Goal: Transaction & Acquisition: Purchase product/service

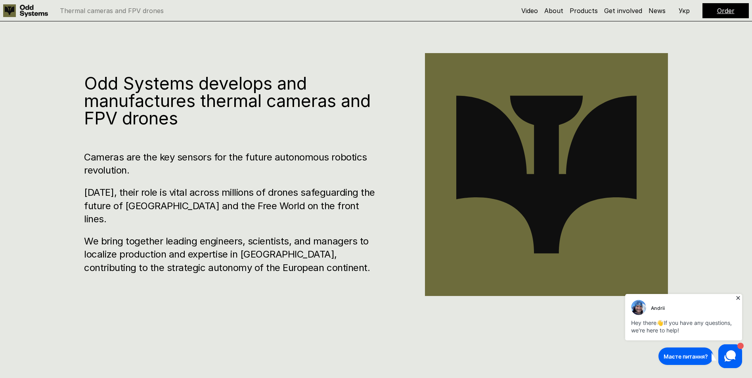
scroll to position [476, 0]
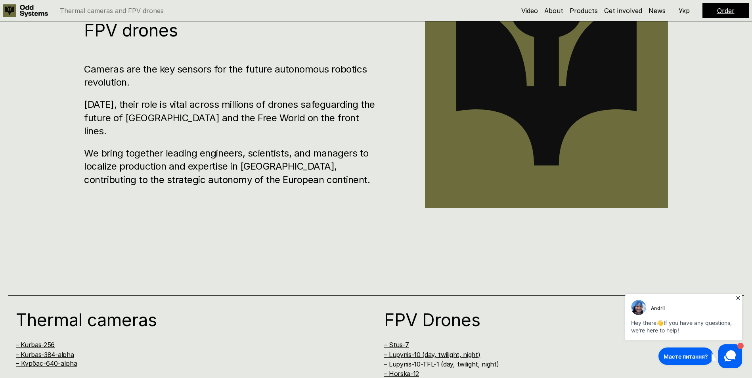
click at [738, 298] on icon at bounding box center [738, 298] width 4 height 4
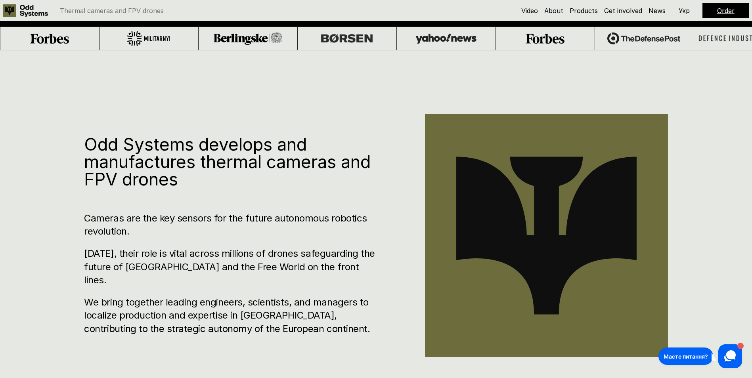
scroll to position [198, 0]
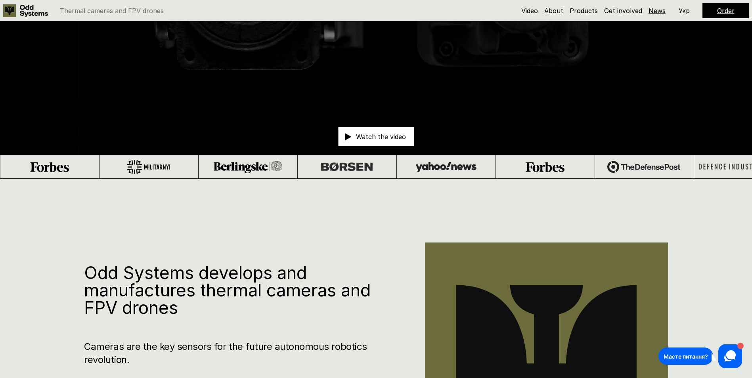
click at [659, 14] on link "News" at bounding box center [657, 11] width 17 height 8
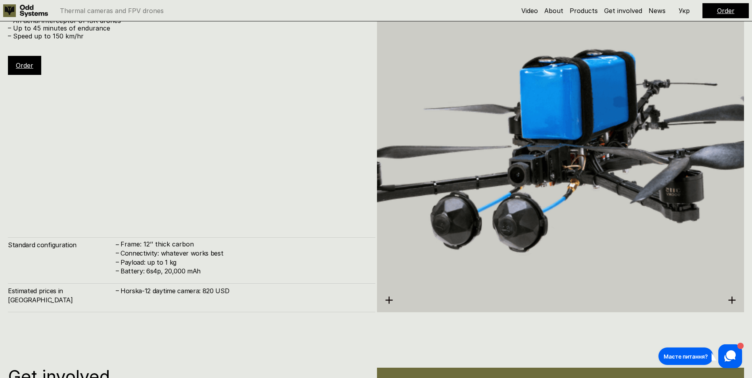
scroll to position [3430, 0]
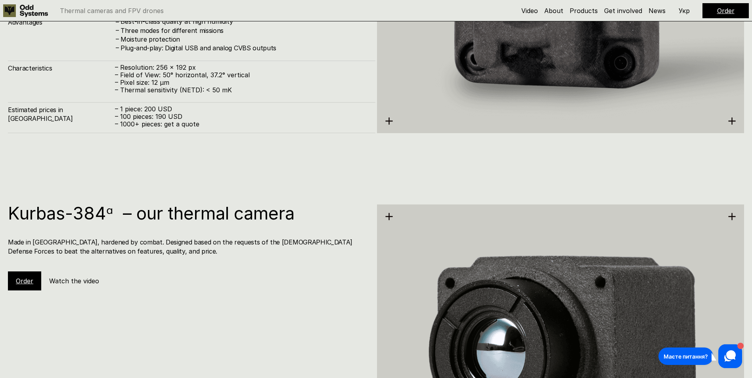
scroll to position [1427, 0]
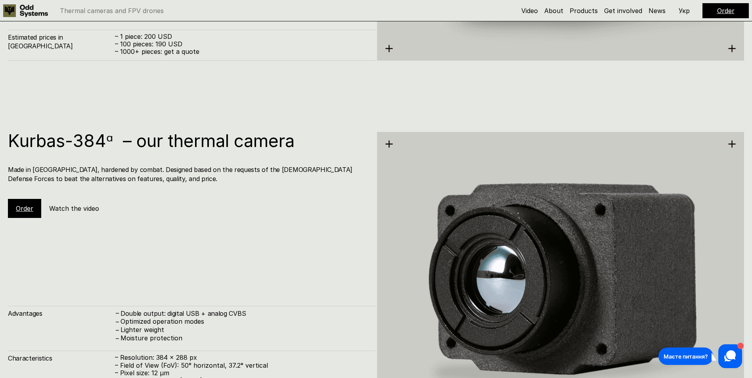
drag, startPoint x: 425, startPoint y: 110, endPoint x: 370, endPoint y: 140, distance: 62.6
click at [370, 140] on div "Kurbas-384ᵅ – our thermal camera Made in [GEOGRAPHIC_DATA], hardened by combat.…" at bounding box center [191, 175] width 367 height 86
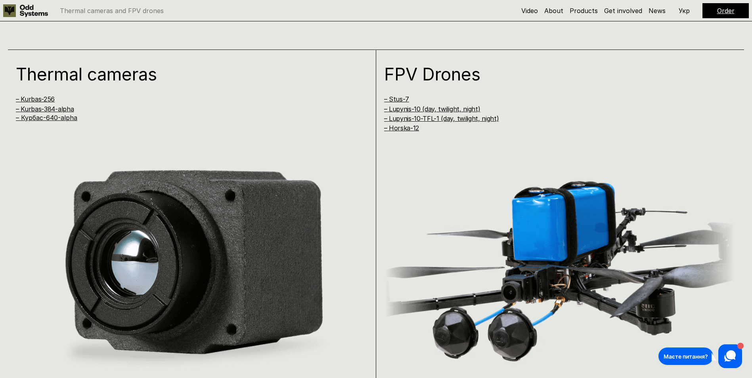
scroll to position [714, 0]
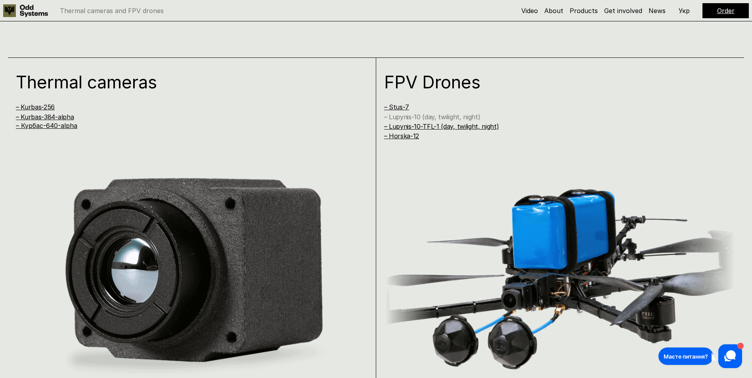
click at [409, 117] on link "– Lupynis-10 (day, twilight, night)" at bounding box center [432, 117] width 96 height 8
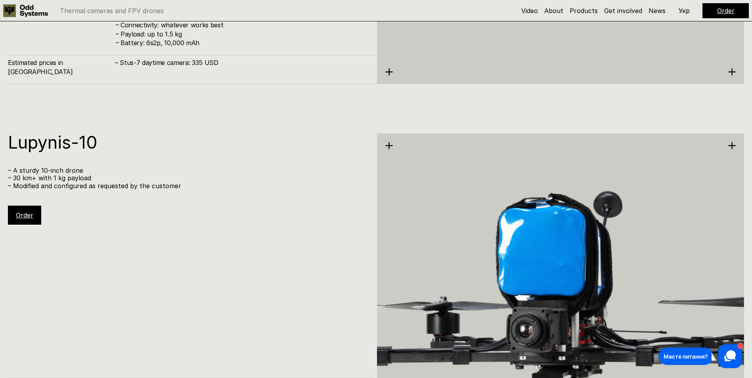
scroll to position [2646, 0]
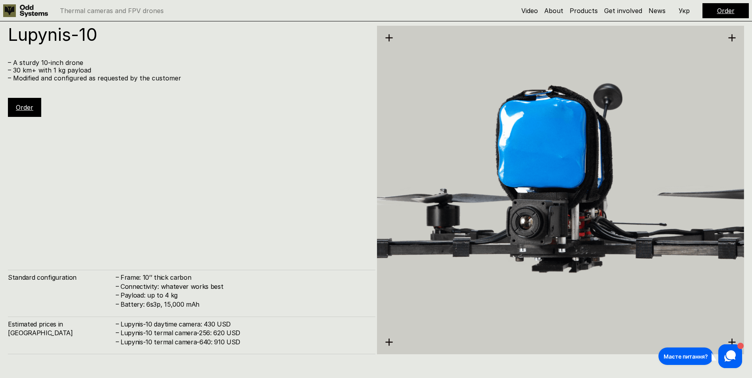
click at [14, 109] on div "Order" at bounding box center [24, 107] width 33 height 19
click at [27, 110] on link "Order" at bounding box center [24, 107] width 17 height 8
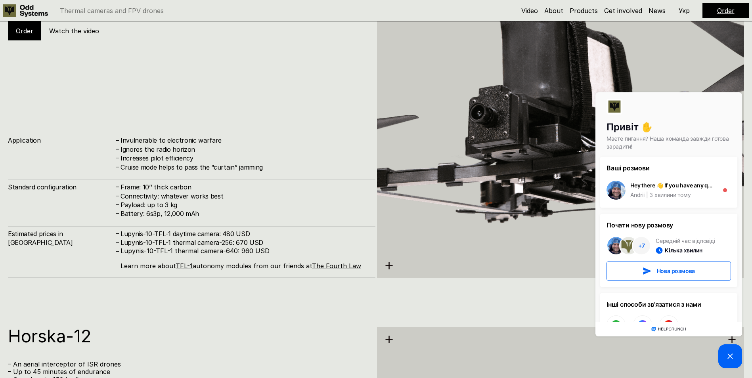
scroll to position [3043, 0]
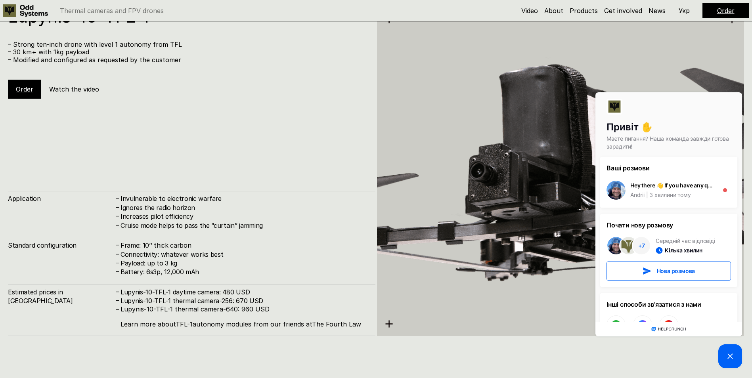
click at [729, 355] on icon at bounding box center [730, 356] width 5 height 5
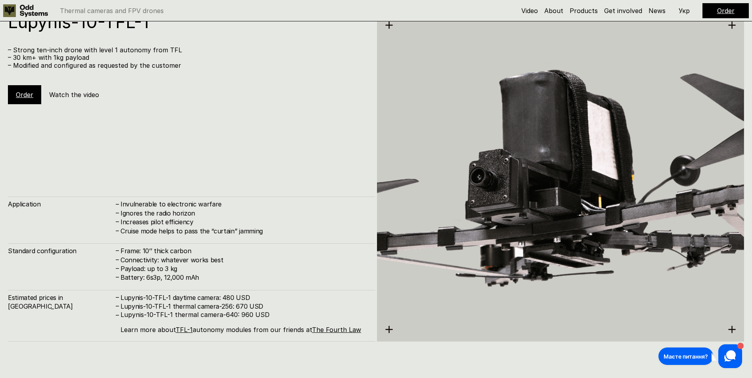
scroll to position [3034, 0]
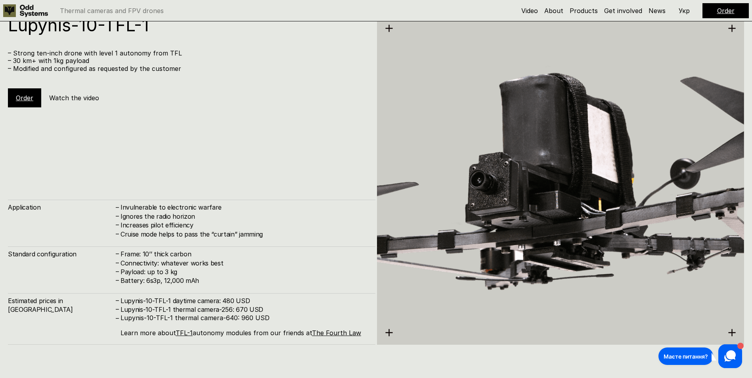
click at [17, 99] on link "Order" at bounding box center [24, 98] width 17 height 8
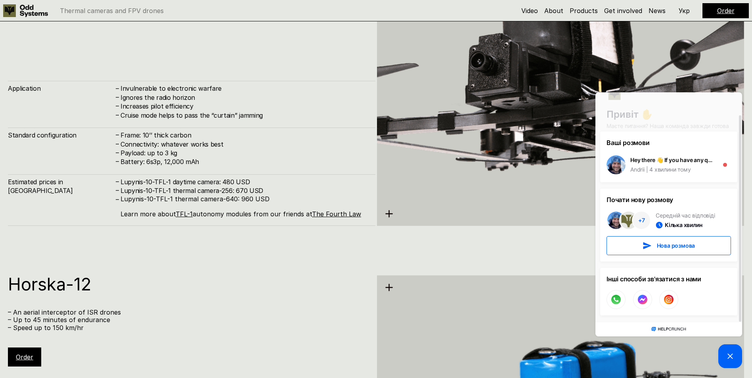
scroll to position [3232, 0]
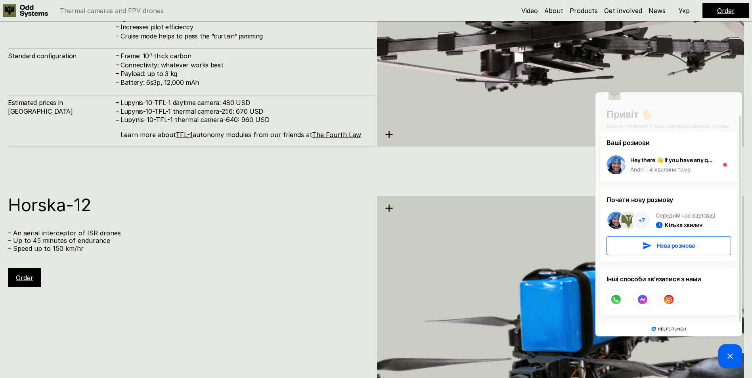
click at [335, 209] on h1 "Horska-12" at bounding box center [188, 204] width 360 height 17
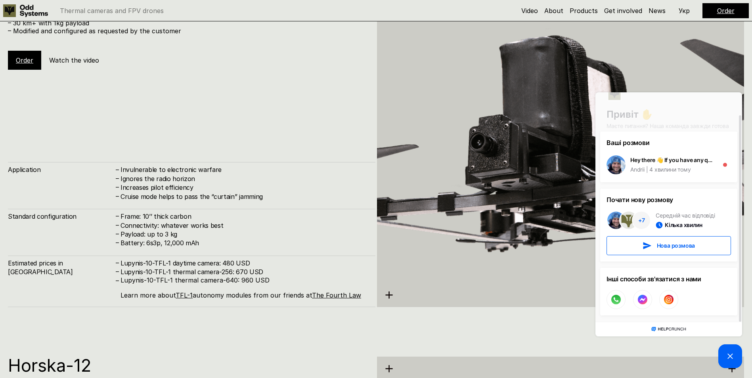
scroll to position [3074, 0]
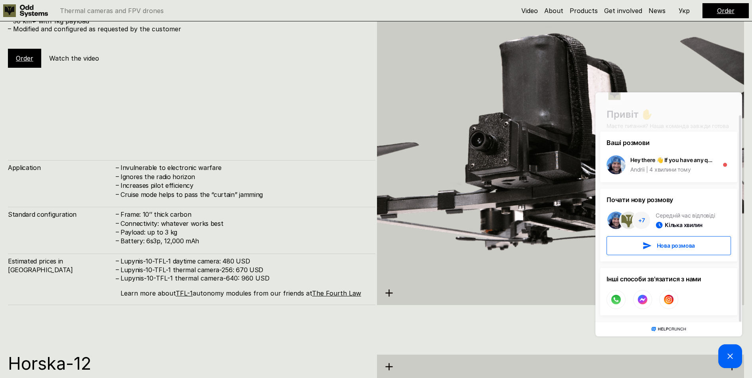
click at [731, 104] on div "Привіт ✋ Маєте питання? Наша команда завжди готова зарадити!" at bounding box center [668, 112] width 147 height 65
